Goal: Task Accomplishment & Management: Manage account settings

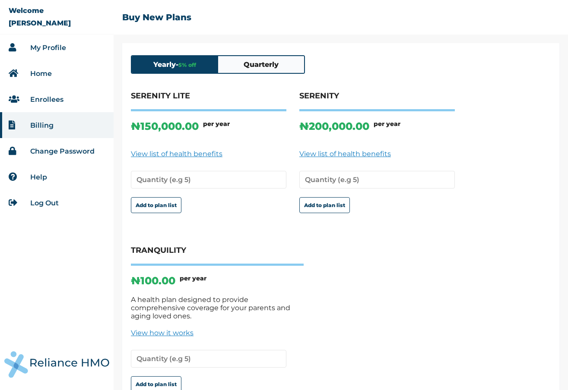
scroll to position [45, 0]
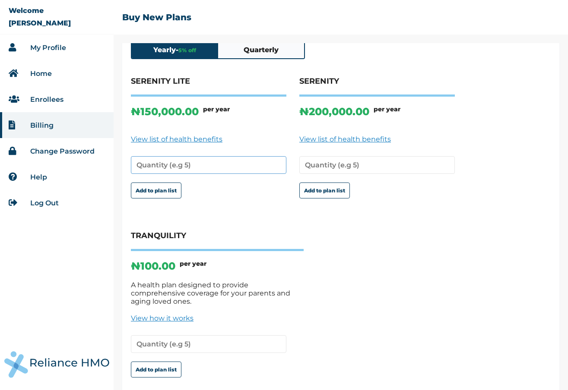
click at [177, 169] on input "number" at bounding box center [208, 165] width 155 height 18
type input "1"
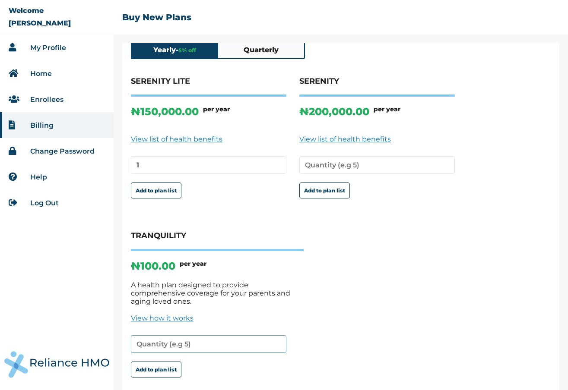
click at [169, 347] on input "number" at bounding box center [208, 344] width 155 height 18
type input "1"
click at [157, 363] on button "Add to plan list" at bounding box center [156, 370] width 51 height 16
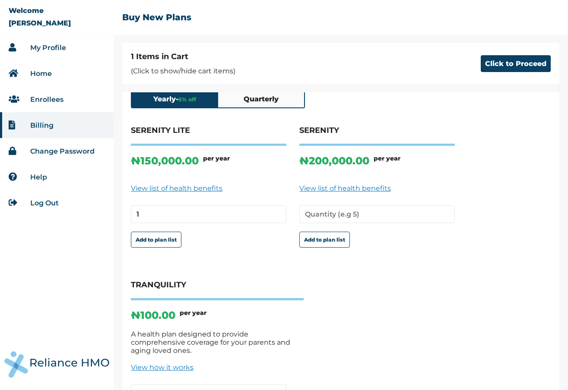
scroll to position [94, 0]
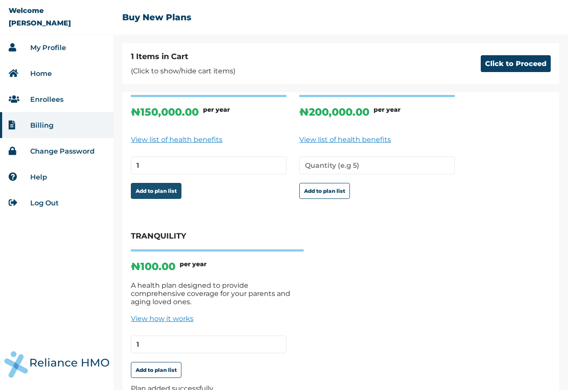
click at [167, 199] on button "Add to plan list" at bounding box center [156, 191] width 51 height 16
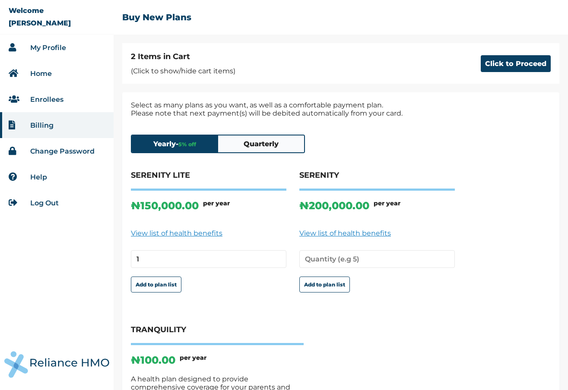
click at [202, 67] on p "(Click to show/hide cart items)" at bounding box center [183, 71] width 104 height 8
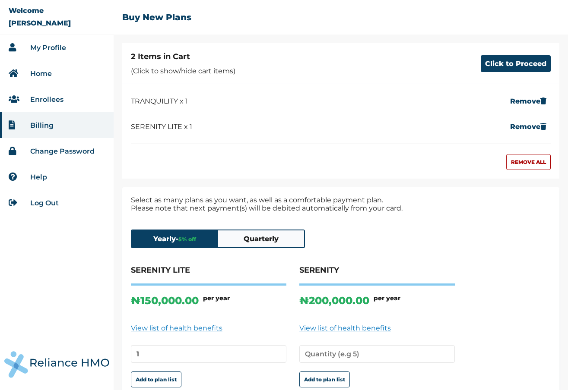
click at [257, 247] on button "Quarterly" at bounding box center [261, 238] width 86 height 17
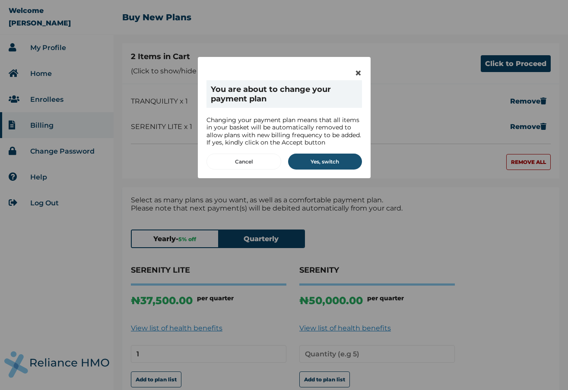
click at [319, 163] on button "Yes, switch" at bounding box center [325, 162] width 74 height 16
